Goal: Task Accomplishment & Management: Complete application form

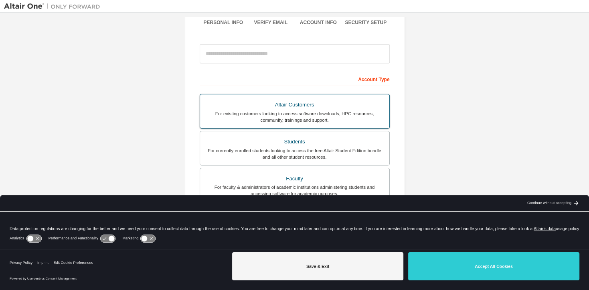
scroll to position [77, 0]
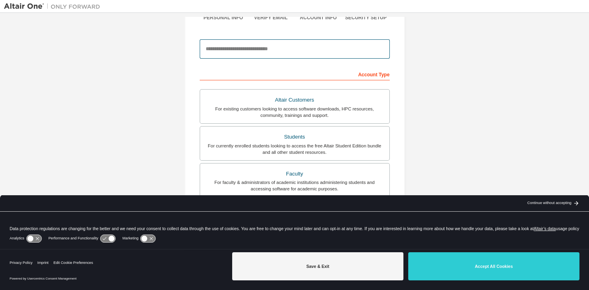
click at [261, 47] on input "email" at bounding box center [295, 48] width 190 height 19
click at [260, 47] on input "email" at bounding box center [295, 48] width 190 height 19
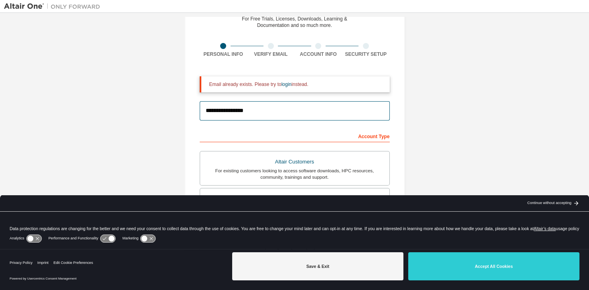
scroll to position [39, 0]
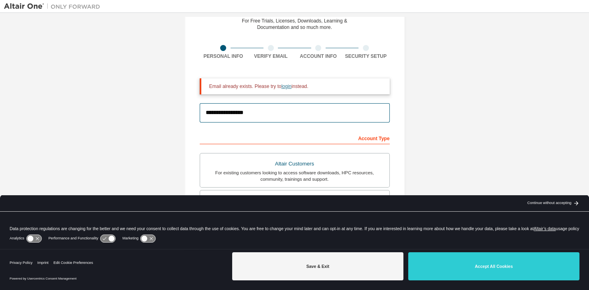
type input "**********"
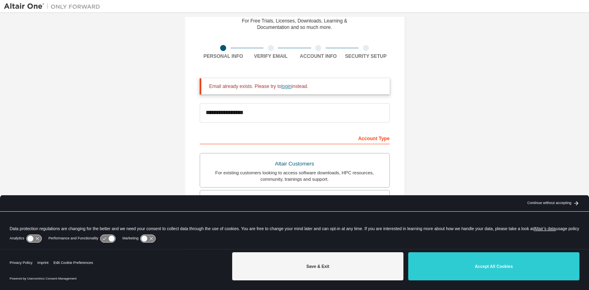
click at [288, 86] on link "login" at bounding box center [287, 86] width 10 height 6
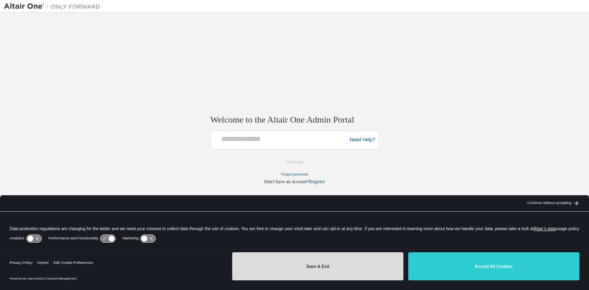
click at [335, 272] on button "Save & Exit" at bounding box center [317, 266] width 171 height 28
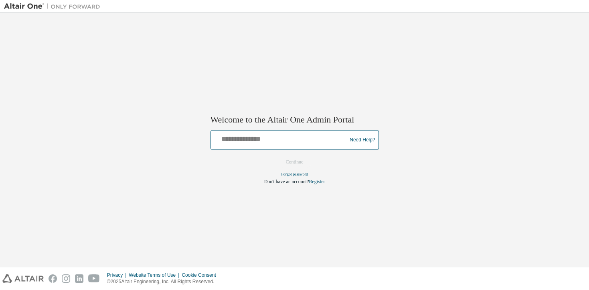
click at [283, 138] on input "text" at bounding box center [280, 138] width 132 height 12
click at [286, 137] on input "text" at bounding box center [280, 138] width 132 height 12
